Goal: Find contact information: Find contact information

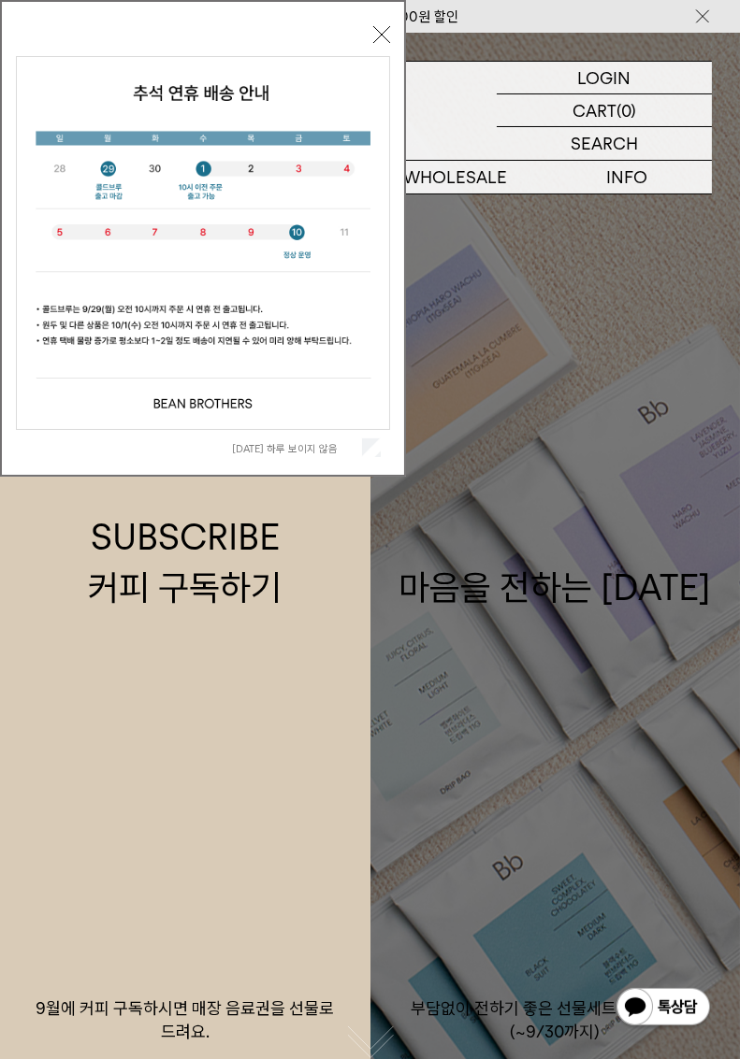
click at [381, 35] on button "닫기" at bounding box center [381, 34] width 17 height 17
click at [381, 35] on div "LOGIN 로그인 LOGIN 로그인 CART 장바구니 (0) SEARCH 검색 검색폼 ** 추천상품" at bounding box center [370, 114] width 740 height 162
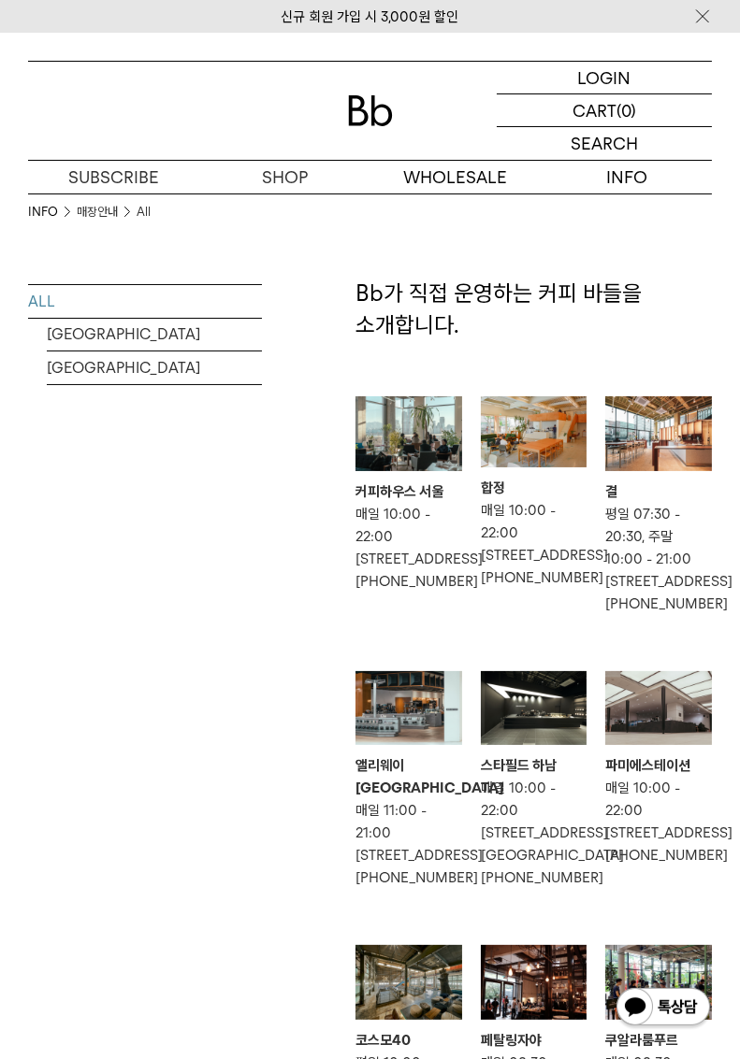
click at [542, 575] on p "매일 10:00 - 22:00 [STREET_ADDRESS] 02-6012-2001" at bounding box center [534, 544] width 107 height 90
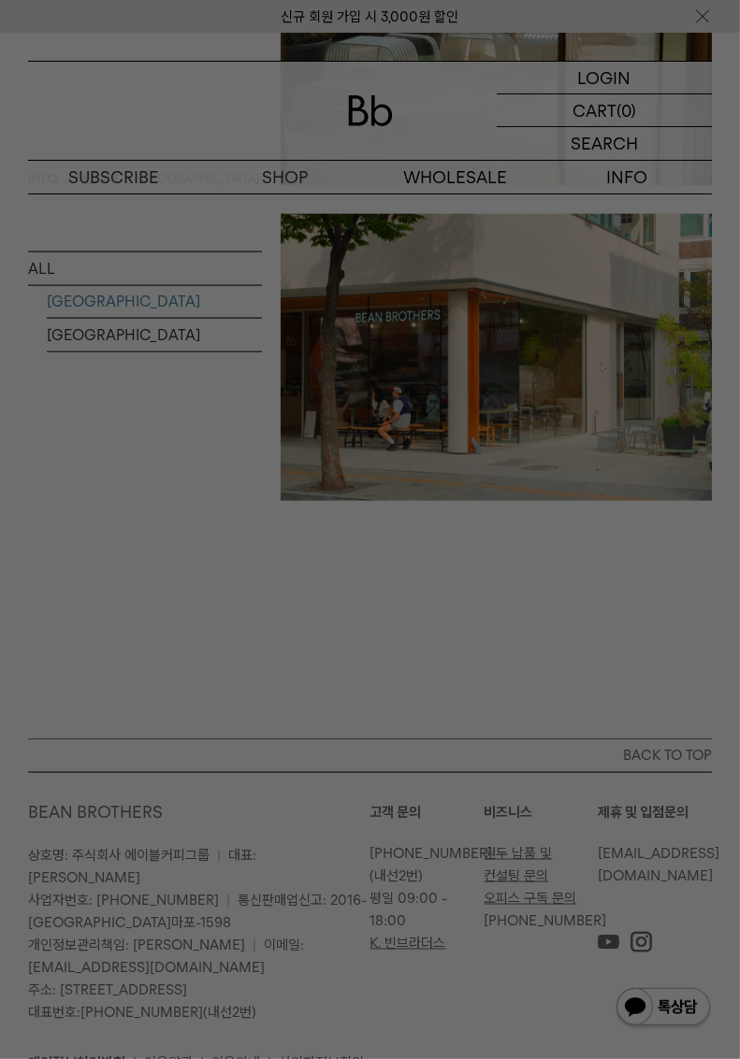
scroll to position [2231, 0]
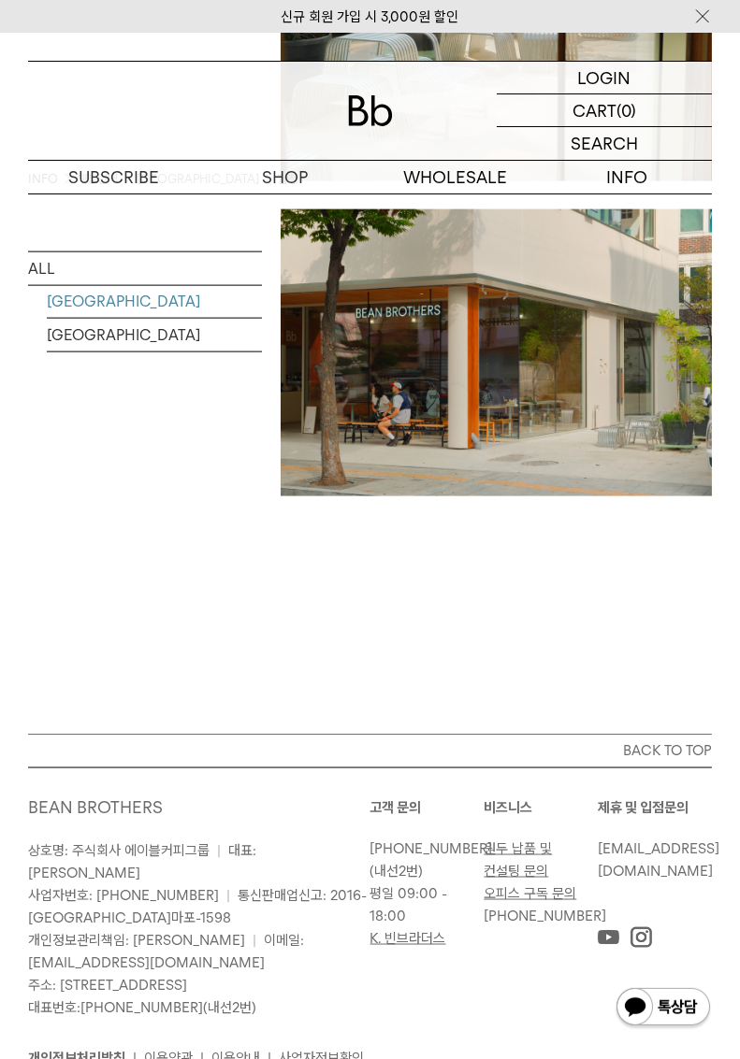
click at [641, 1031] on img at bounding box center [662, 1008] width 97 height 45
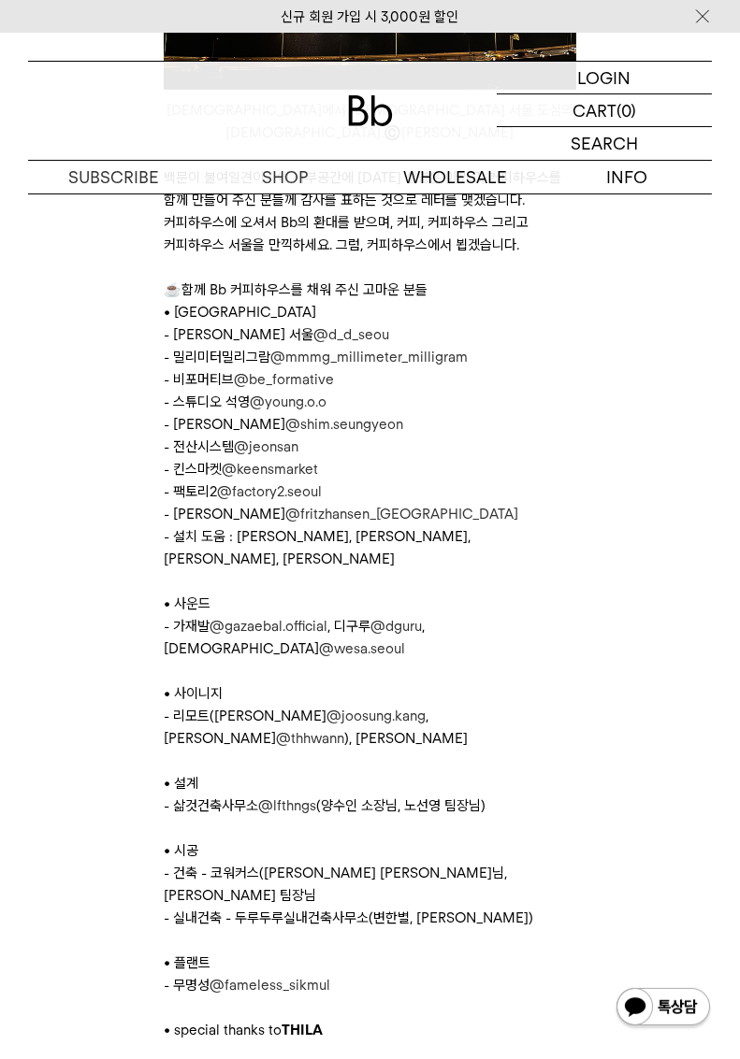
scroll to position [7854, 0]
